Goal: Task Accomplishment & Management: Manage account settings

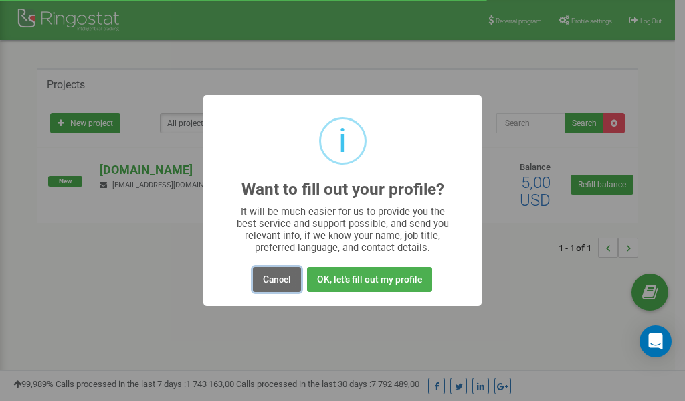
click at [282, 275] on button "Cancel" at bounding box center [277, 279] width 48 height 25
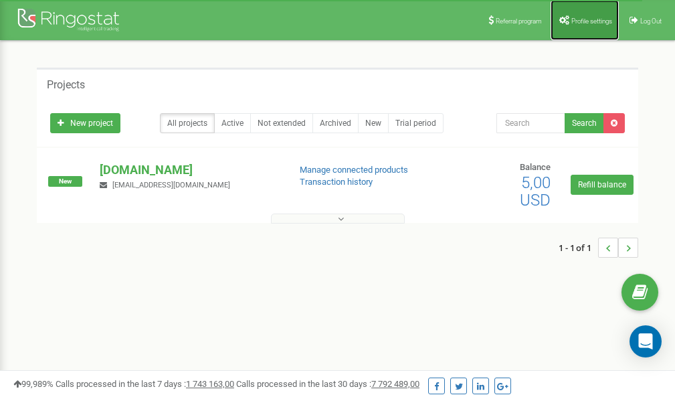
click at [584, 21] on span "Profile settings" at bounding box center [591, 20] width 41 height 7
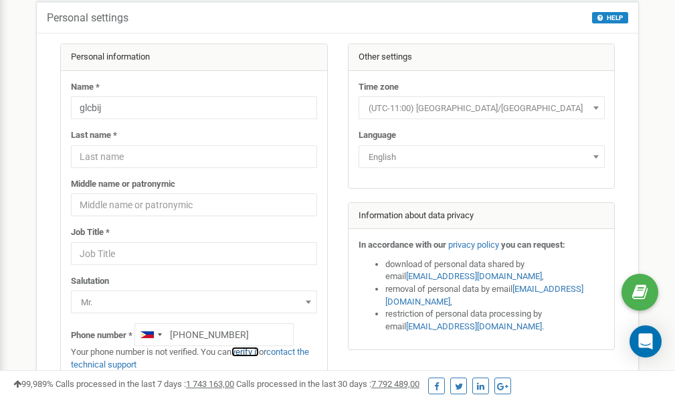
click at [253, 350] on link "verify it" at bounding box center [244, 351] width 27 height 10
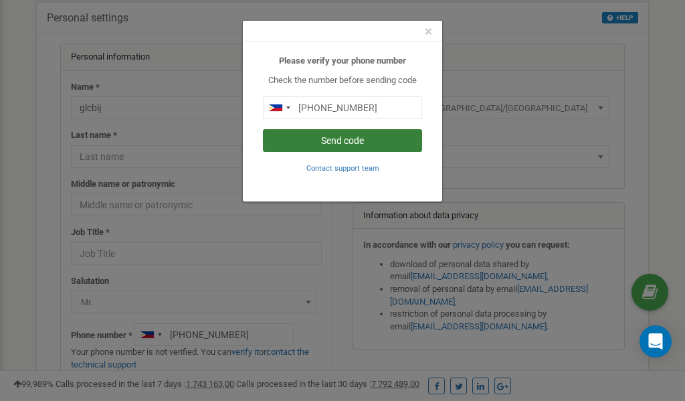
click at [348, 136] on button "Send code" at bounding box center [342, 140] width 159 height 23
